Goal: Navigation & Orientation: Find specific page/section

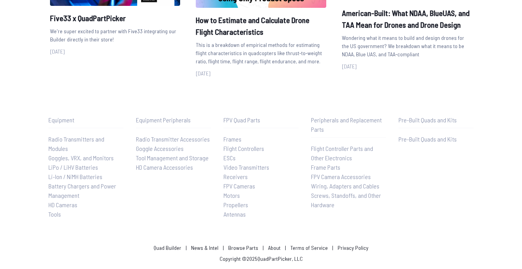
scroll to position [990, 0]
click at [274, 249] on link "About" at bounding box center [274, 247] width 13 height 7
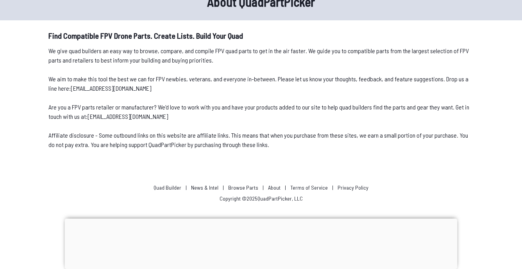
scroll to position [42, 0]
click at [108, 117] on link "contact@quadpartpicker.com" at bounding box center [128, 116] width 81 height 7
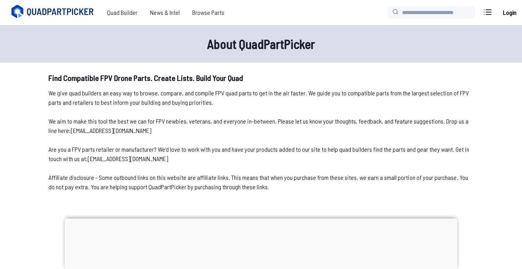
scroll to position [0, 0]
click at [123, 13] on span "Quad Builder" at bounding box center [122, 13] width 43 height 16
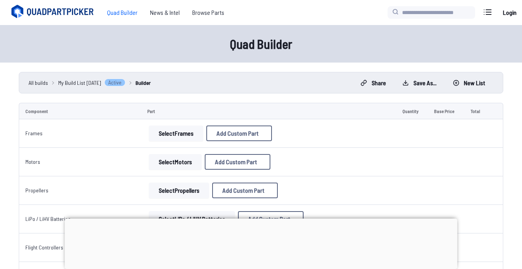
click at [19, 12] on icon at bounding box center [17, 11] width 7 height 8
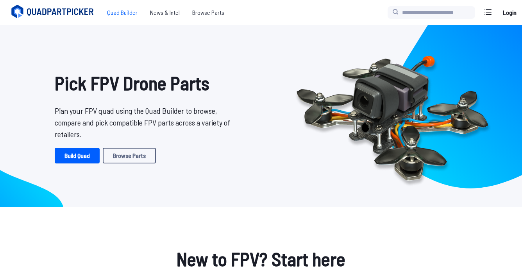
click at [125, 11] on span "Quad Builder" at bounding box center [122, 13] width 43 height 16
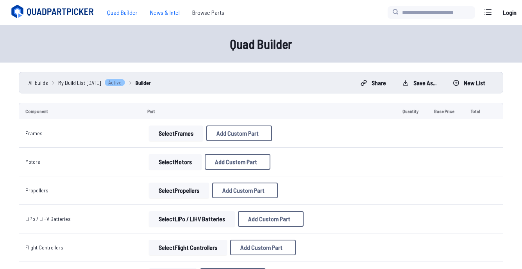
click at [164, 12] on span "News & Intel" at bounding box center [165, 13] width 42 height 16
